Goal: Entertainment & Leisure: Browse casually

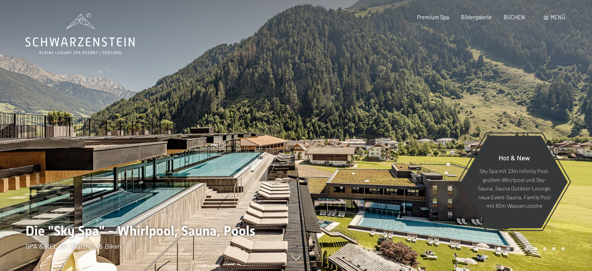
click at [551, 18] on span "Menü" at bounding box center [557, 17] width 15 height 7
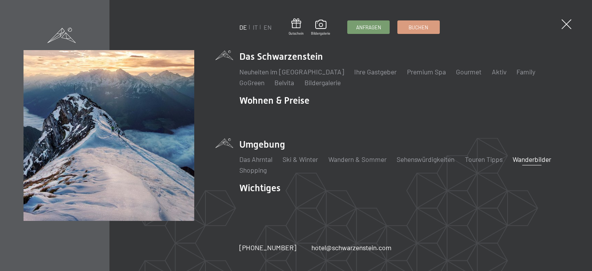
click at [535, 160] on link "Wanderbilder" at bounding box center [532, 159] width 39 height 8
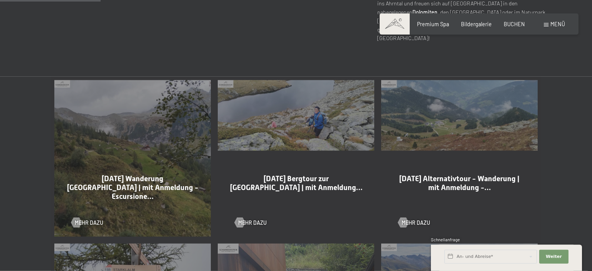
scroll to position [369, 0]
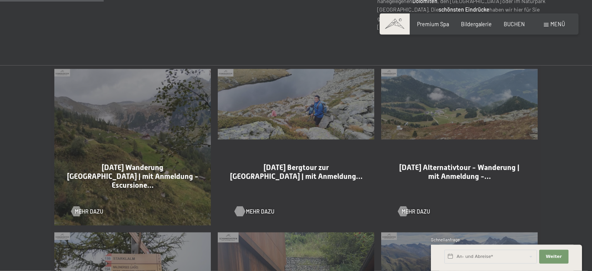
click at [260, 208] on span "Mehr dazu" at bounding box center [260, 212] width 29 height 8
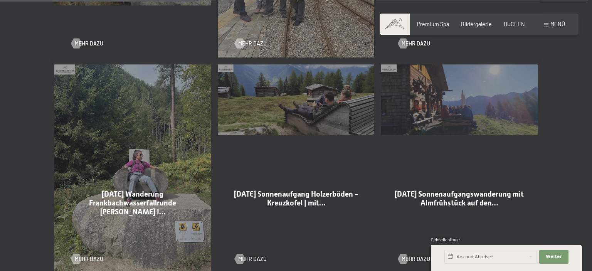
scroll to position [760, 0]
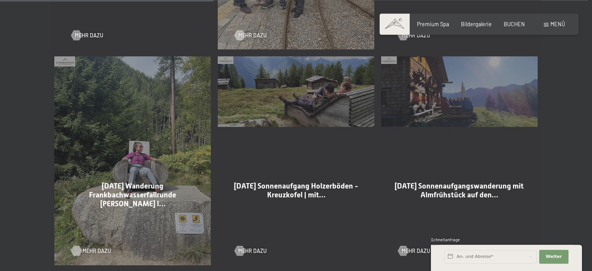
click at [97, 247] on span "Mehr dazu" at bounding box center [96, 251] width 29 height 8
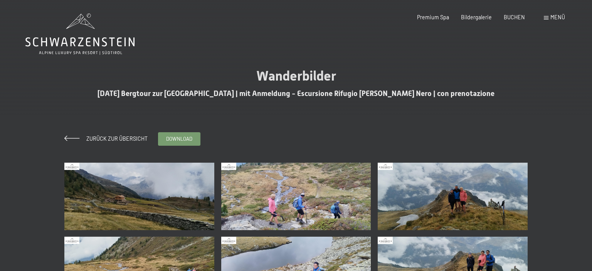
click at [150, 189] on img at bounding box center [139, 196] width 150 height 67
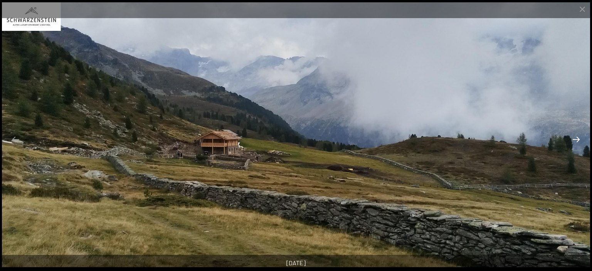
click at [576, 138] on button "Next slide" at bounding box center [576, 139] width 16 height 15
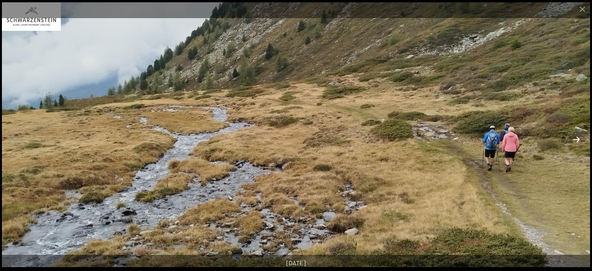
click at [576, 138] on button "Next slide" at bounding box center [576, 139] width 16 height 15
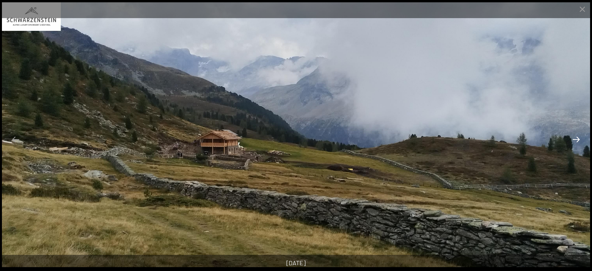
click at [576, 138] on button "Next slide" at bounding box center [576, 139] width 16 height 15
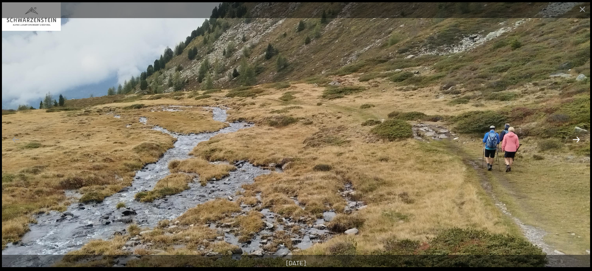
click at [576, 138] on button "Next slide" at bounding box center [576, 139] width 16 height 15
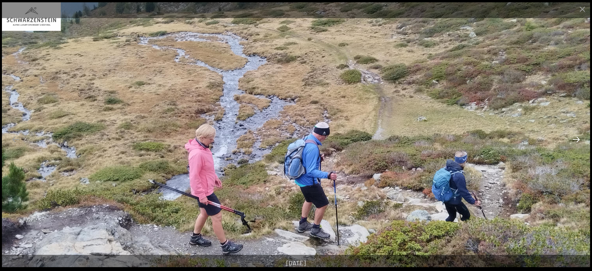
click at [576, 138] on button "Next slide" at bounding box center [576, 139] width 16 height 15
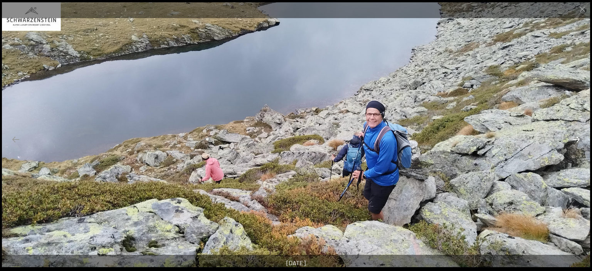
click at [576, 138] on button "Next slide" at bounding box center [576, 139] width 16 height 15
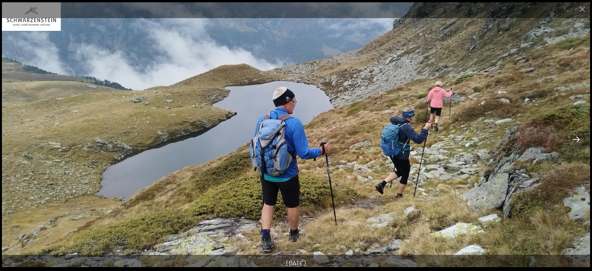
click at [576, 138] on button "Next slide" at bounding box center [576, 139] width 16 height 15
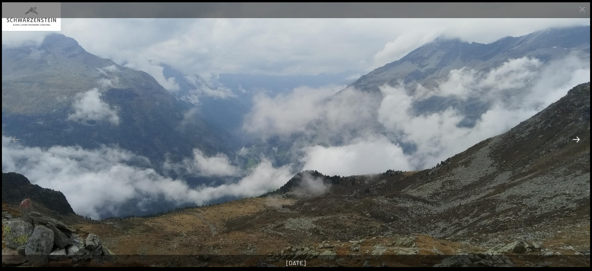
click at [576, 138] on button "Next slide" at bounding box center [576, 139] width 16 height 15
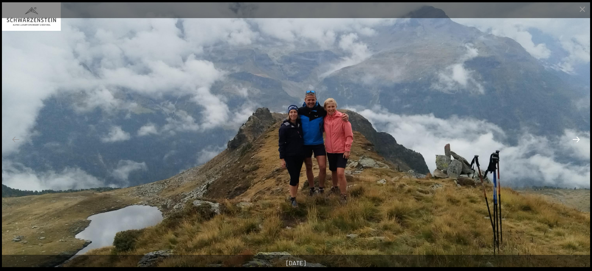
click at [576, 138] on button "Next slide" at bounding box center [576, 139] width 16 height 15
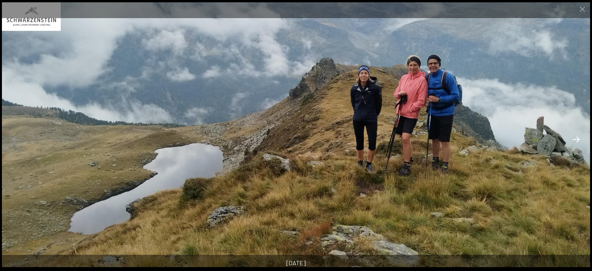
click at [576, 138] on button "Next slide" at bounding box center [576, 139] width 16 height 15
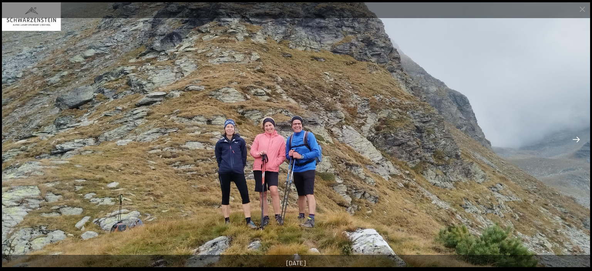
click at [576, 138] on button "Next slide" at bounding box center [576, 139] width 16 height 15
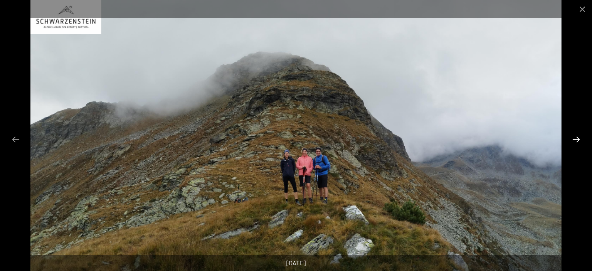
click at [576, 138] on button "Next slide" at bounding box center [576, 139] width 16 height 15
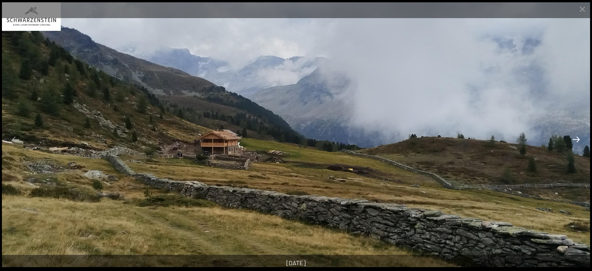
click at [576, 138] on button "Next slide" at bounding box center [576, 139] width 16 height 15
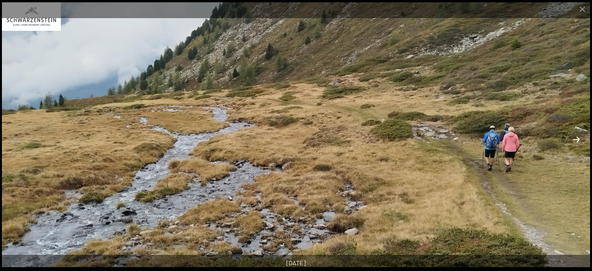
click at [576, 138] on button "Next slide" at bounding box center [576, 139] width 16 height 15
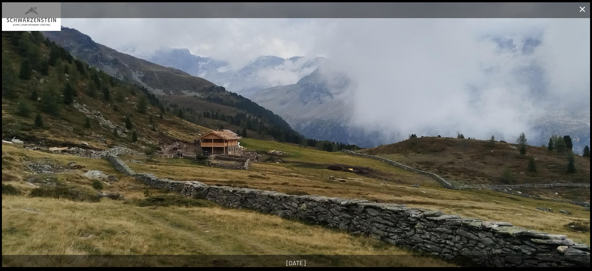
click at [581, 15] on button "Close gallery" at bounding box center [582, 9] width 19 height 18
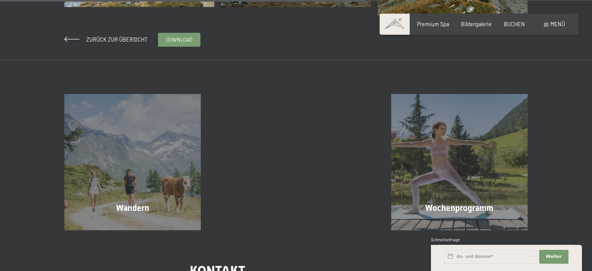
scroll to position [447, 0]
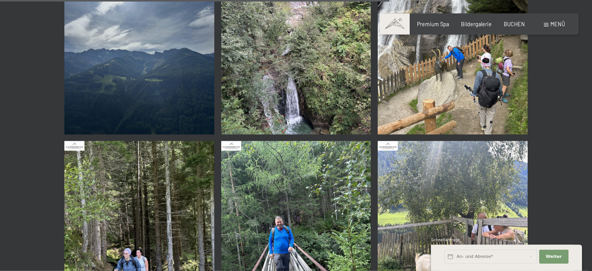
scroll to position [1550, 0]
